Goal: Transaction & Acquisition: Purchase product/service

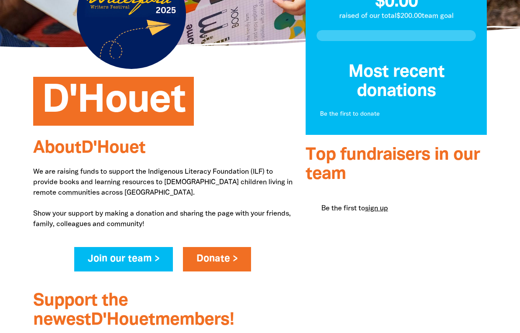
scroll to position [148, 0]
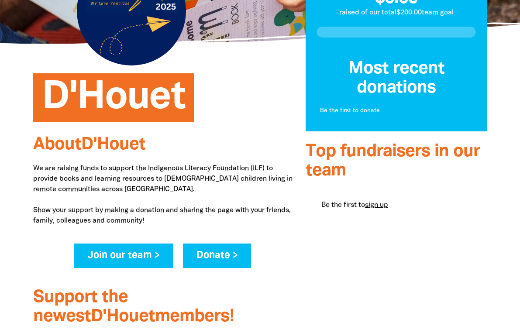
click at [223, 258] on link "Donate >" at bounding box center [217, 255] width 68 height 24
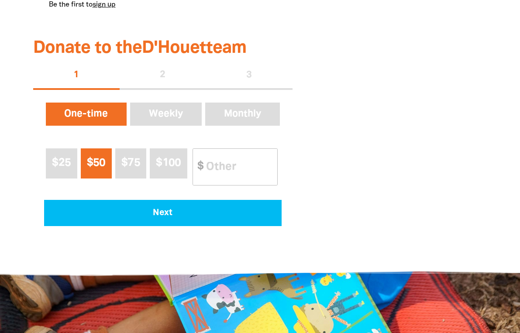
scroll to position [496, 0]
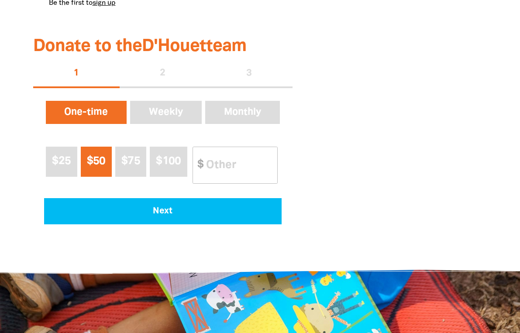
click at [231, 70] on div "1 2 3" at bounding box center [162, 74] width 259 height 28
click at [253, 75] on div "1 2 3" at bounding box center [162, 74] width 259 height 28
click at [164, 75] on div "1 2 3" at bounding box center [162, 74] width 259 height 28
click at [171, 113] on button "Weekly" at bounding box center [165, 112] width 75 height 27
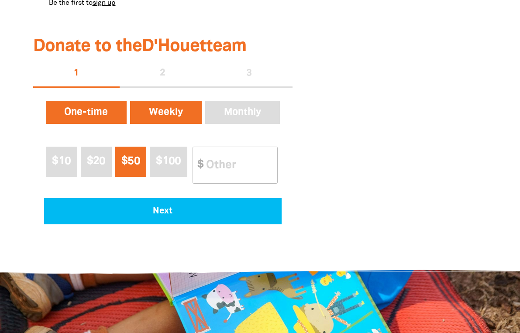
click at [98, 113] on button "One-time" at bounding box center [86, 112] width 85 height 27
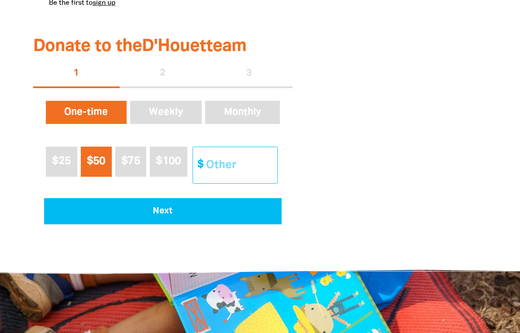
click at [216, 176] on input "Other Amount" at bounding box center [238, 165] width 77 height 36
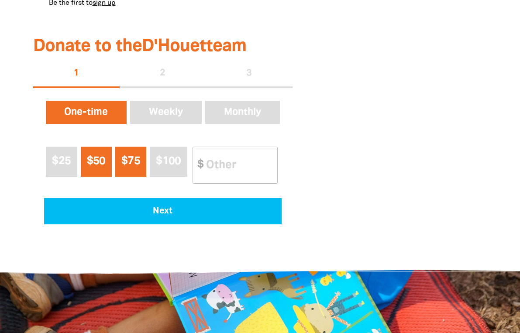
click at [125, 164] on span "$75" at bounding box center [130, 161] width 19 height 10
click at [100, 162] on span "$50" at bounding box center [96, 161] width 19 height 10
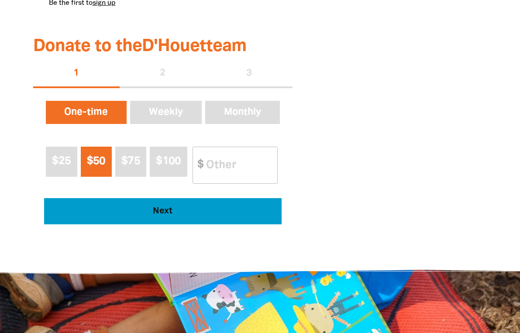
click at [223, 213] on span "Next" at bounding box center [162, 211] width 213 height 9
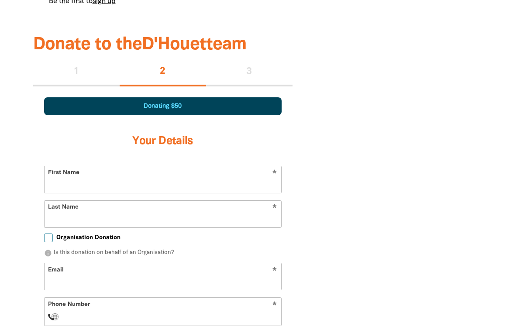
scroll to position [491, 0]
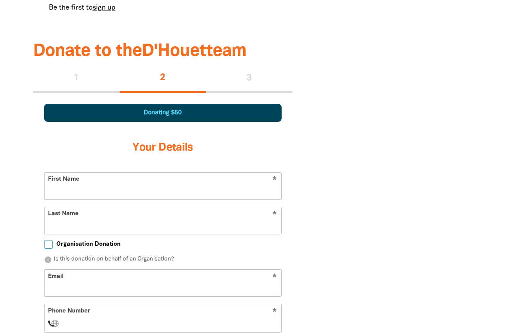
click at [198, 183] on input "First Name" at bounding box center [163, 186] width 236 height 27
type input "[PERSON_NAME]"
click at [117, 229] on input "Last Name" at bounding box center [163, 220] width 236 height 27
type input "[PERSON_NAME]"
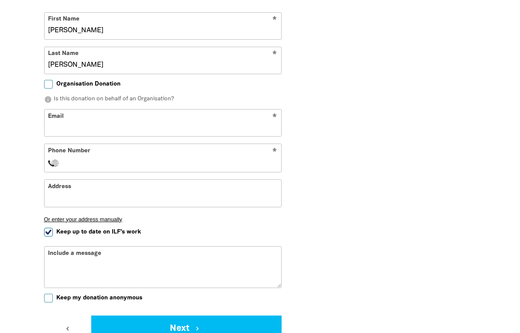
scroll to position [652, 0]
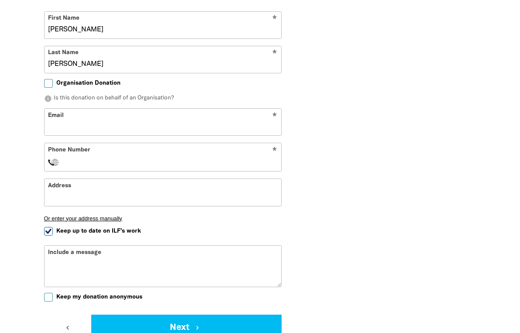
click at [53, 83] on label "Organisation Donation" at bounding box center [82, 83] width 76 height 9
click at [53, 83] on input "Organisation Donation" at bounding box center [48, 83] width 9 height 9
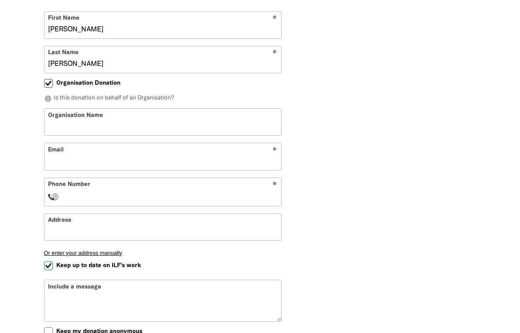
click at [53, 83] on label "Organisation Donation" at bounding box center [82, 83] width 76 height 9
click at [53, 83] on input "Organisation Donation" at bounding box center [48, 83] width 9 height 9
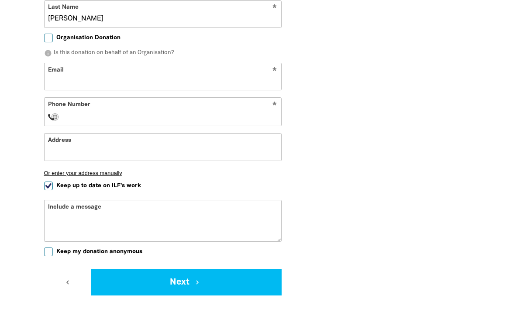
scroll to position [698, 0]
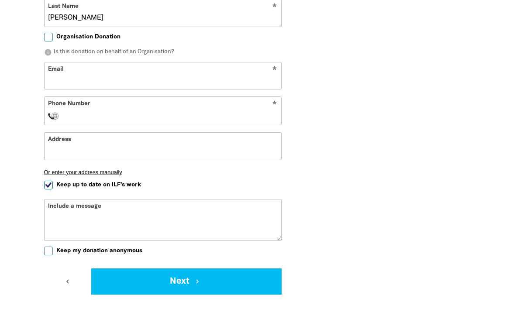
click at [67, 106] on div "* Phone Number International [GEOGRAPHIC_DATA] [GEOGRAPHIC_DATA] [GEOGRAPHIC_DA…" at bounding box center [162, 110] width 237 height 29
click at [67, 77] on input "Email" at bounding box center [163, 75] width 236 height 27
click at [36, 105] on div "Donating $50 Your Details * First Name [PERSON_NAME] * Last Name [PERSON_NAME] …" at bounding box center [162, 96] width 259 height 420
click at [48, 33] on input "Organisation Donation" at bounding box center [48, 37] width 9 height 9
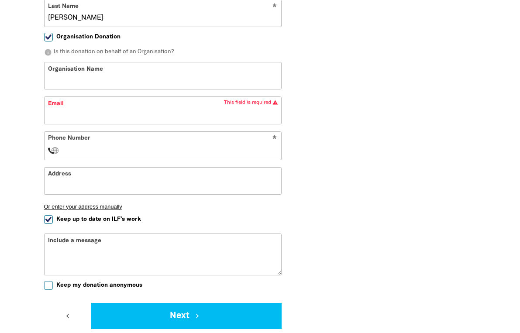
click at [48, 33] on input "Organisation Donation" at bounding box center [48, 37] width 9 height 9
checkbox input "false"
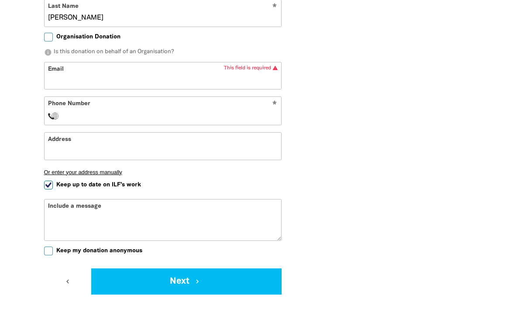
click at [75, 78] on input "Email" at bounding box center [163, 75] width 236 height 27
type input "[PERSON_NAME][EMAIL_ADDRESS][PERSON_NAME][DOMAIN_NAME]"
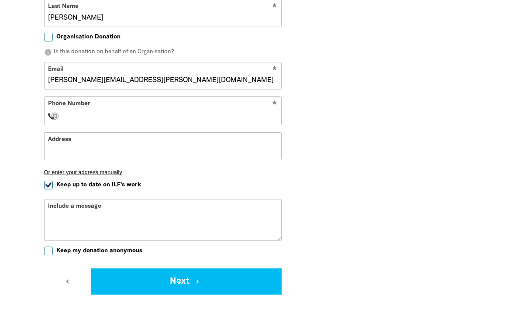
click at [106, 116] on input "Phone Number" at bounding box center [171, 115] width 212 height 10
click at [42, 178] on div "Donating $50 Your Details * First Name [PERSON_NAME] * Last Name [PERSON_NAME] …" at bounding box center [162, 96] width 259 height 420
click at [95, 121] on div "* Phone Number International [GEOGRAPHIC_DATA] [GEOGRAPHIC_DATA] [GEOGRAPHIC_DA…" at bounding box center [162, 110] width 237 height 29
click at [92, 118] on input "Phone Number" at bounding box center [171, 115] width 212 height 10
type input "[PHONE_NUMBER]"
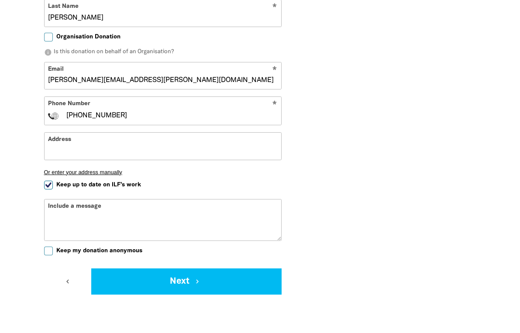
click at [58, 182] on span "Keep up to date on ILF's work" at bounding box center [98, 185] width 85 height 8
click at [53, 182] on input "Keep up to date on ILF's work" at bounding box center [48, 185] width 9 height 9
checkbox input "false"
click at [65, 151] on input "Address" at bounding box center [163, 146] width 236 height 27
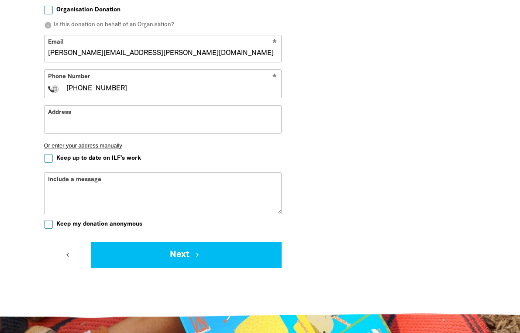
scroll to position [730, 0]
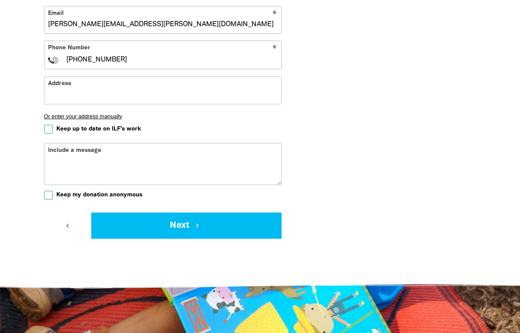
scroll to position [760, 0]
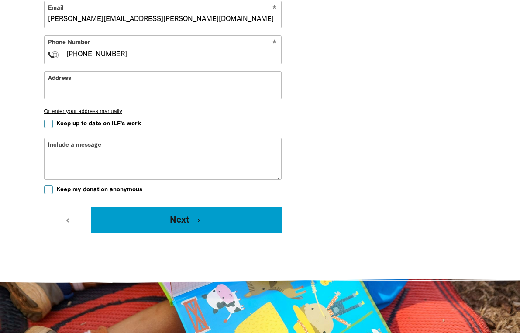
click at [132, 217] on button "Next chevron_right" at bounding box center [186, 220] width 190 height 26
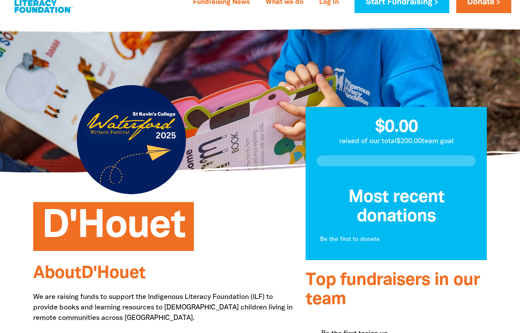
scroll to position [0, 0]
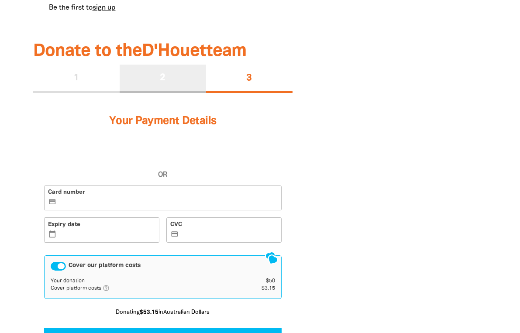
click at [156, 79] on div "2" at bounding box center [163, 79] width 86 height 28
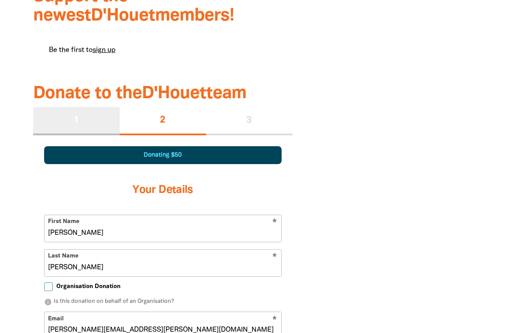
click at [97, 117] on div "1" at bounding box center [76, 121] width 86 height 28
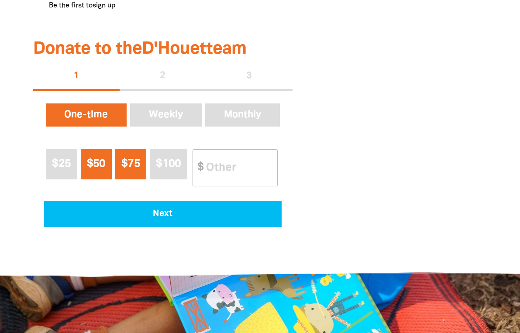
scroll to position [492, 0]
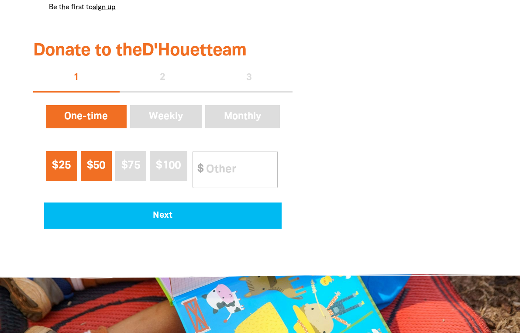
click at [69, 162] on span "$25" at bounding box center [61, 166] width 19 height 10
click at [96, 166] on span "$50" at bounding box center [96, 166] width 19 height 10
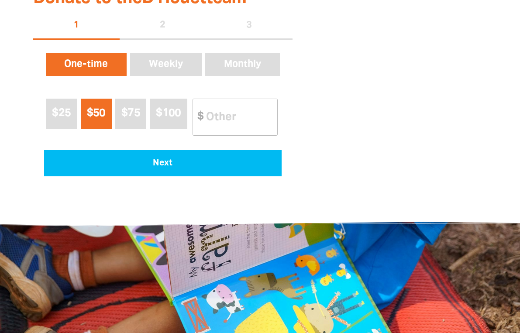
scroll to position [538, 0]
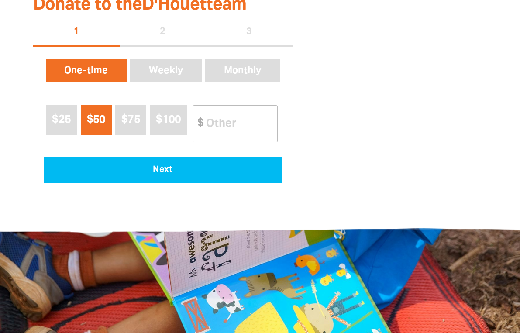
click at [243, 37] on div "1 2 3" at bounding box center [162, 32] width 259 height 28
click at [249, 27] on div "1 2 3" at bounding box center [162, 32] width 259 height 28
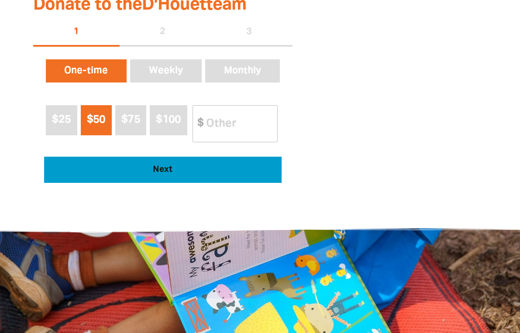
click at [167, 164] on button "Next" at bounding box center [162, 170] width 237 height 26
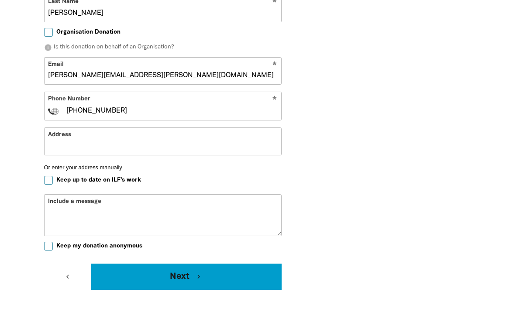
click at [171, 279] on button "Next chevron_right" at bounding box center [186, 277] width 190 height 26
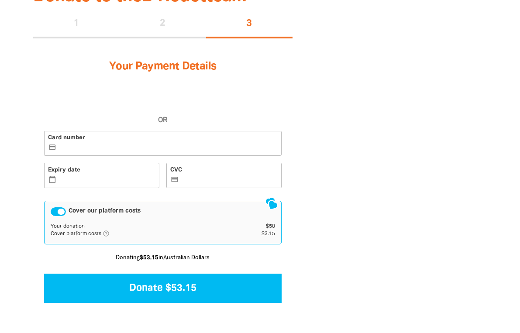
scroll to position [541, 0]
